Goal: Task Accomplishment & Management: Complete application form

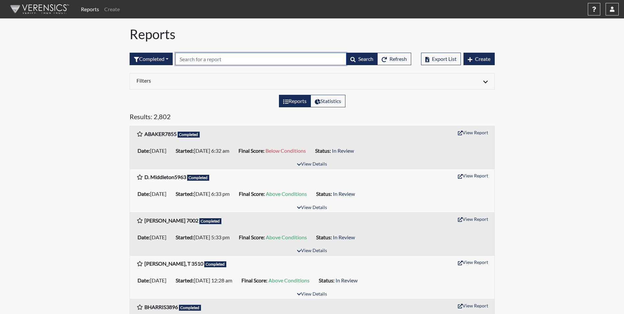
click at [192, 60] on input "text" at bounding box center [260, 59] width 171 height 13
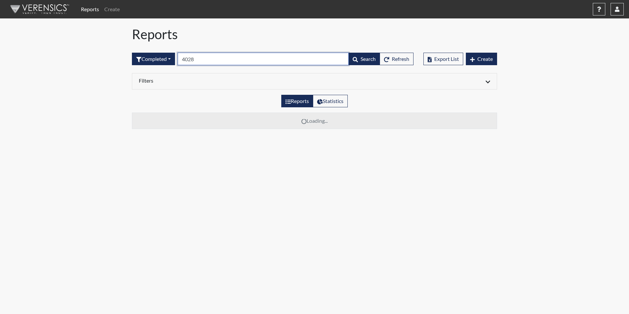
type input "4028"
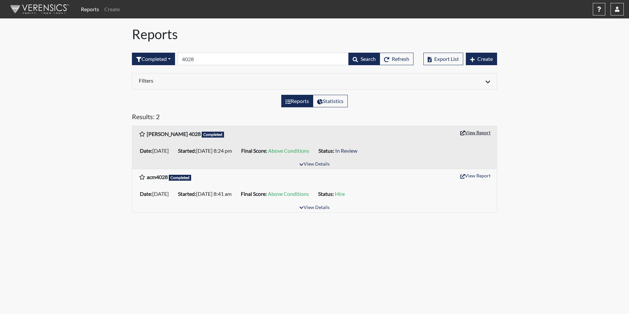
click at [472, 131] on button "View Report" at bounding box center [475, 132] width 36 height 10
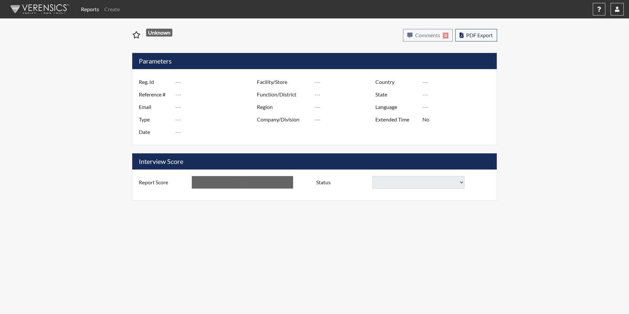
type input "[PERSON_NAME] 4028"
type input "51187"
type input "[EMAIL_ADDRESS][DOMAIN_NAME]"
type input "Corrections Pre-Employment"
type input "[DATE]"
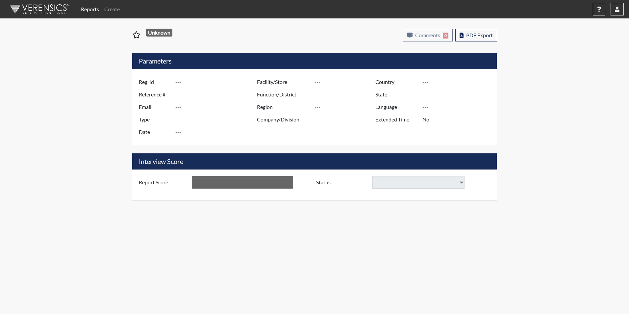
type input "[PERSON_NAME]"
type input "[GEOGRAPHIC_DATA]"
type input "[US_STATE]"
type input "English"
type input "Yes"
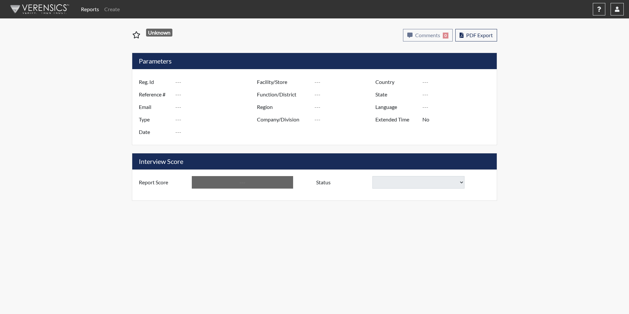
type input "Above Conditions"
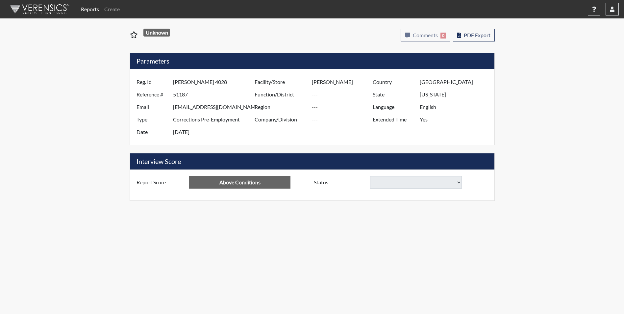
select select
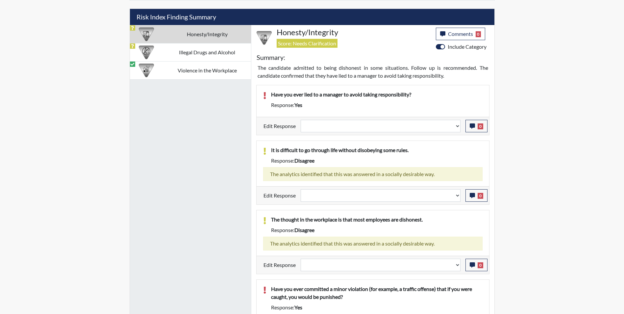
scroll to position [428, 0]
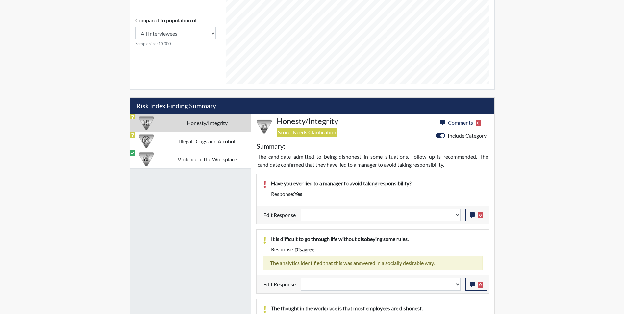
click at [169, 140] on td "Illegal Drugs and Alcohol" at bounding box center [207, 141] width 88 height 18
select select
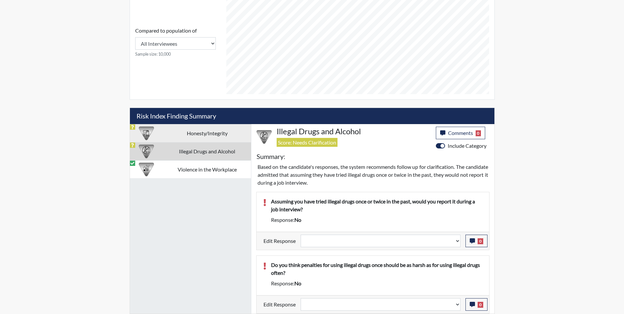
click at [168, 132] on td "Honesty/Integrity" at bounding box center [207, 133] width 88 height 18
select select
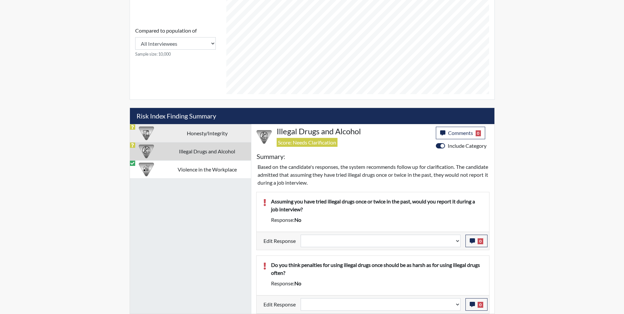
select select
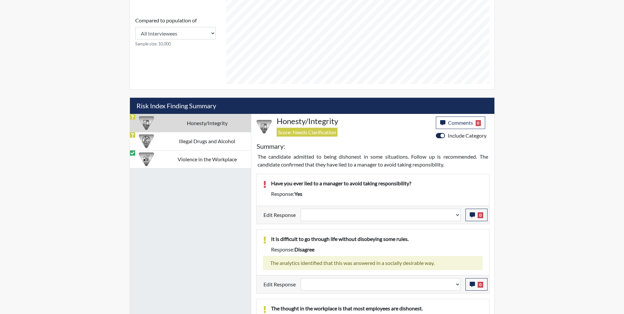
click at [181, 122] on td "Honesty/Integrity" at bounding box center [207, 123] width 88 height 18
click at [353, 216] on select "Question is not relevant. Results will be updated. Reasonable explanation provi…" at bounding box center [381, 215] width 160 height 13
select select "reasonable-explanation-provided"
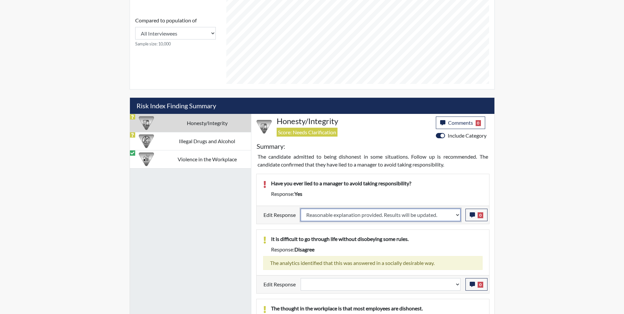
click at [301, 209] on select "Question is not relevant. Results will be updated. Reasonable explanation provi…" at bounding box center [381, 215] width 160 height 13
select select
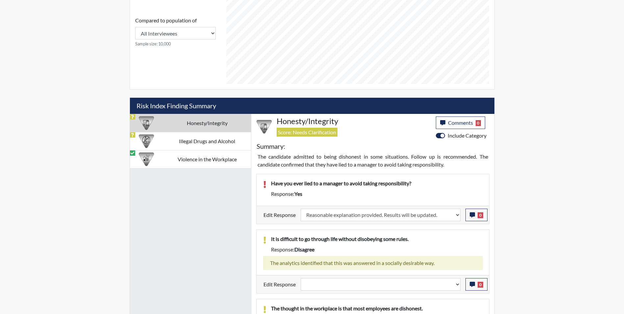
select select
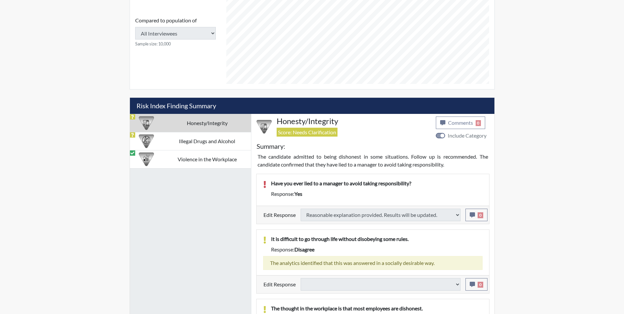
select select
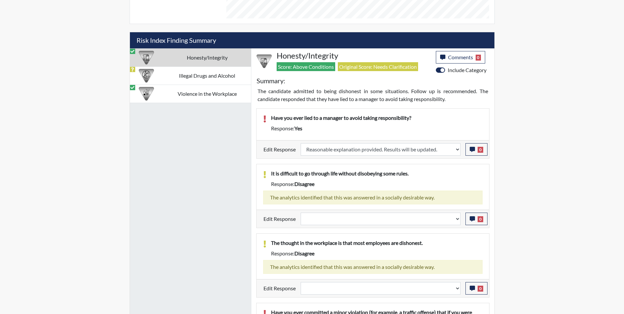
scroll to position [395, 0]
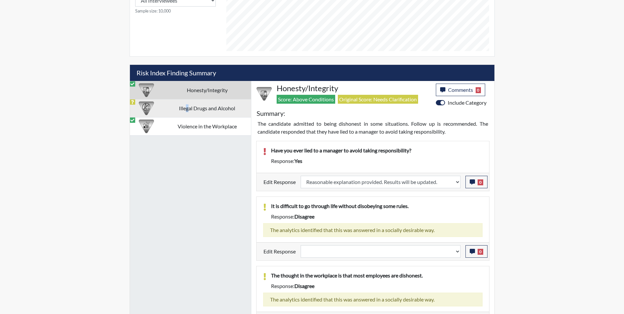
click at [187, 107] on td "Illegal Drugs and Alcohol" at bounding box center [207, 108] width 88 height 18
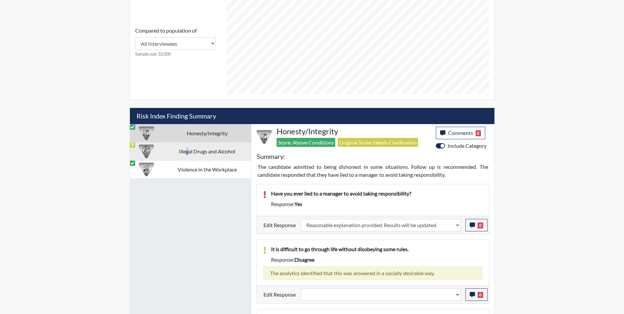
select select
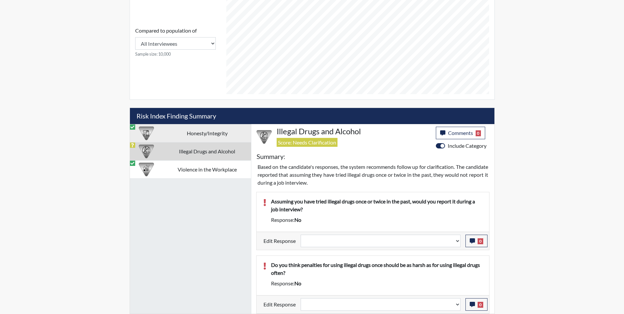
click at [185, 135] on td "Honesty/Integrity" at bounding box center [207, 133] width 88 height 18
select select "reasonable-explanation-provided"
select select
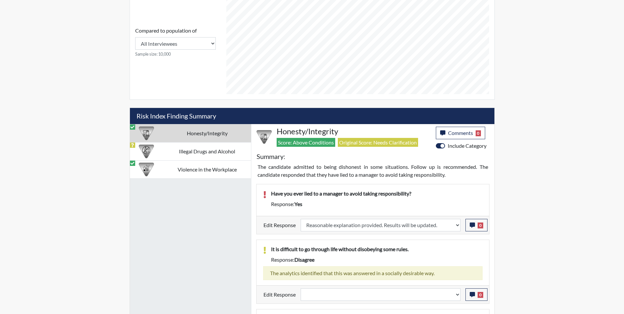
scroll to position [362, 0]
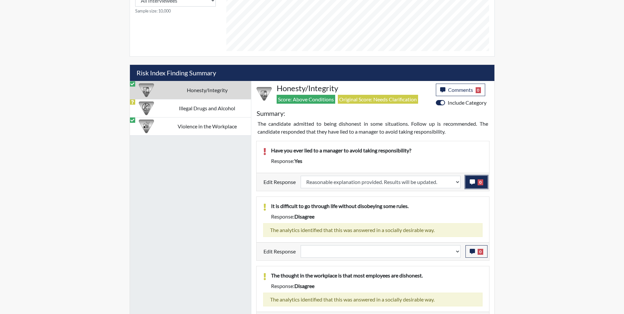
click at [471, 183] on icon "button" at bounding box center [472, 181] width 5 height 5
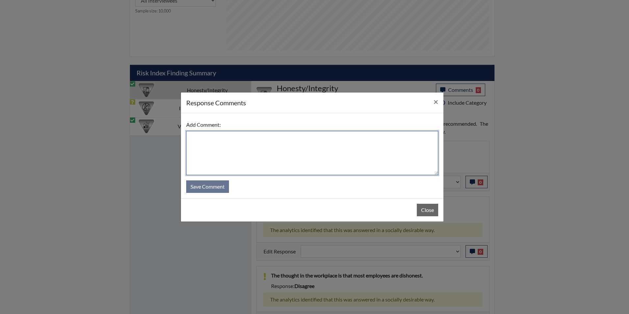
click at [227, 145] on textarea at bounding box center [312, 153] width 252 height 44
type textarea "Once as a teenager"
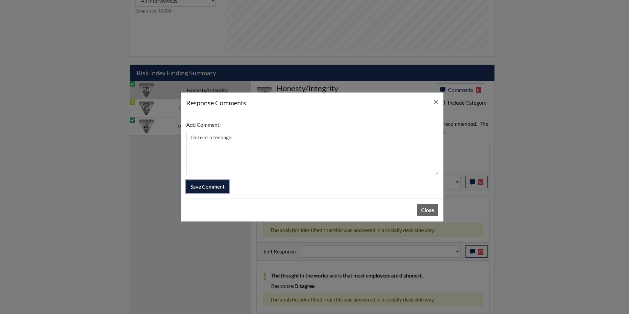
click at [205, 187] on button "Save Comment" at bounding box center [207, 186] width 43 height 13
select select
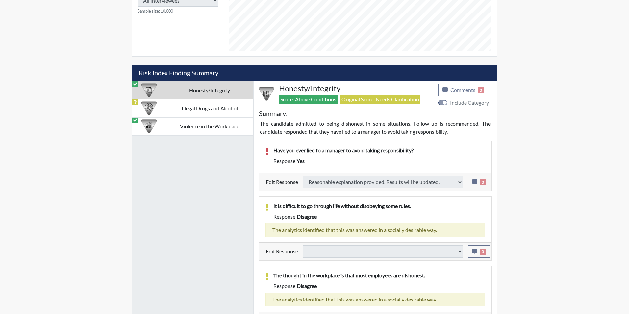
select select
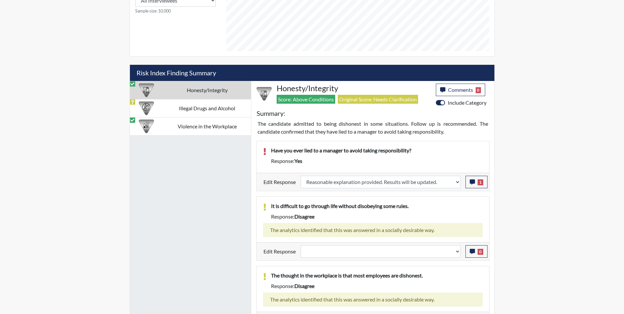
scroll to position [109, 273]
click at [202, 111] on td "Illegal Drugs and Alcohol" at bounding box center [207, 108] width 88 height 18
select select
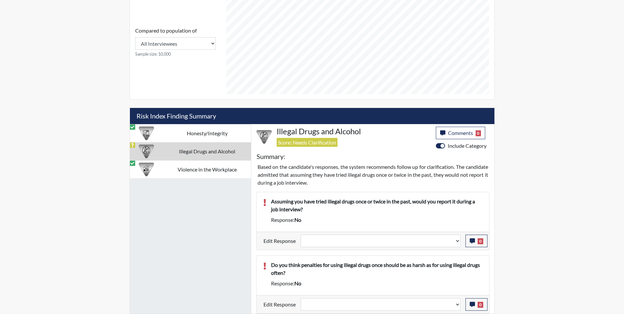
scroll to position [319, 0]
click at [324, 239] on select "Question is not relevant. Results will be updated. Reasonable explanation provi…" at bounding box center [381, 241] width 160 height 13
select select "reasonable-explanation-provided"
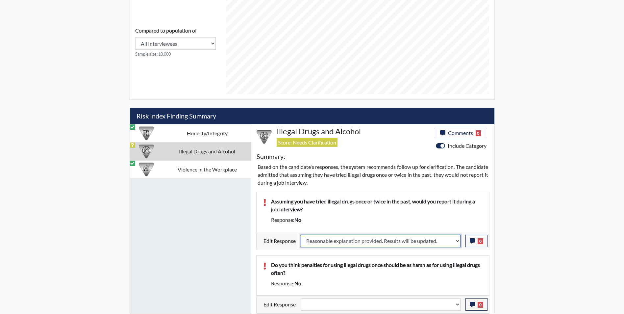
click at [301, 235] on select "Question is not relevant. Results will be updated. Reasonable explanation provi…" at bounding box center [381, 241] width 160 height 13
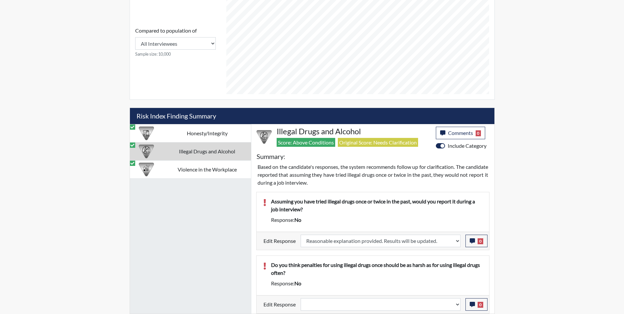
scroll to position [109, 273]
click at [329, 306] on select "Question is not relevant. Results will be updated. Reasonable explanation provi…" at bounding box center [381, 304] width 160 height 13
select select "reasonable-explanation-provided"
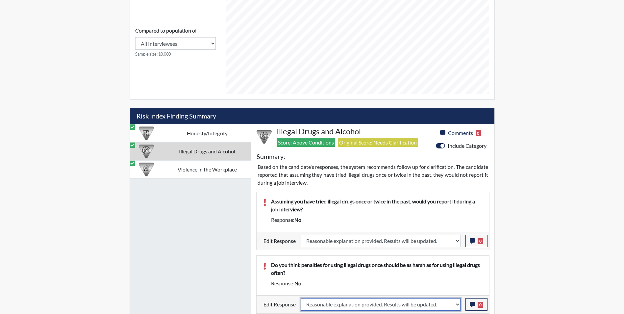
click at [301, 298] on select "Question is not relevant. Results will be updated. Reasonable explanation provi…" at bounding box center [381, 304] width 160 height 13
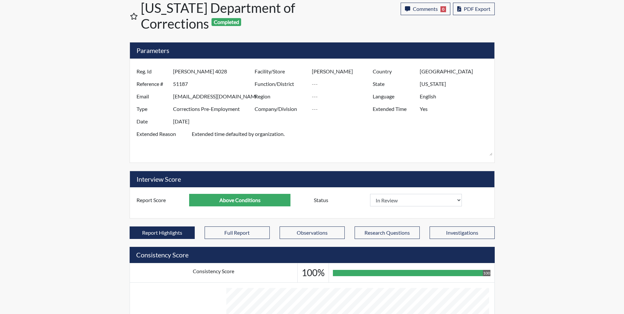
scroll to position [0, 0]
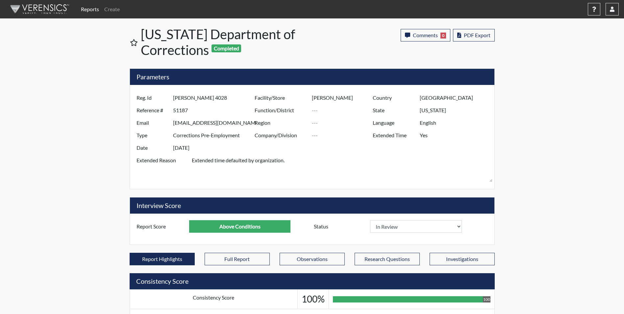
click at [345, 51] on div "Comments 0 report Comments × Add Comment: Save Comment Close PDF Export" at bounding box center [409, 43] width 182 height 34
